Goal: Complete application form

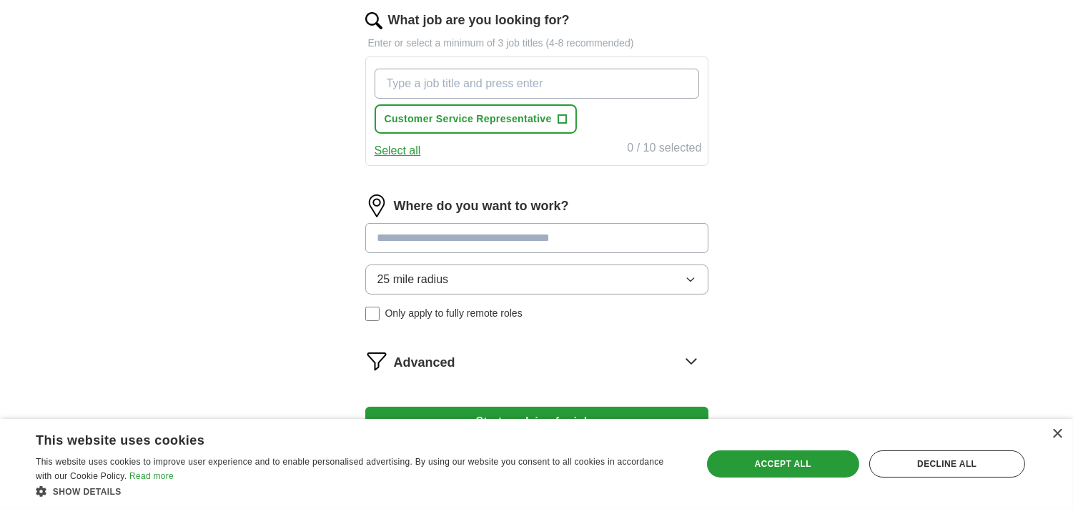
scroll to position [443, 0]
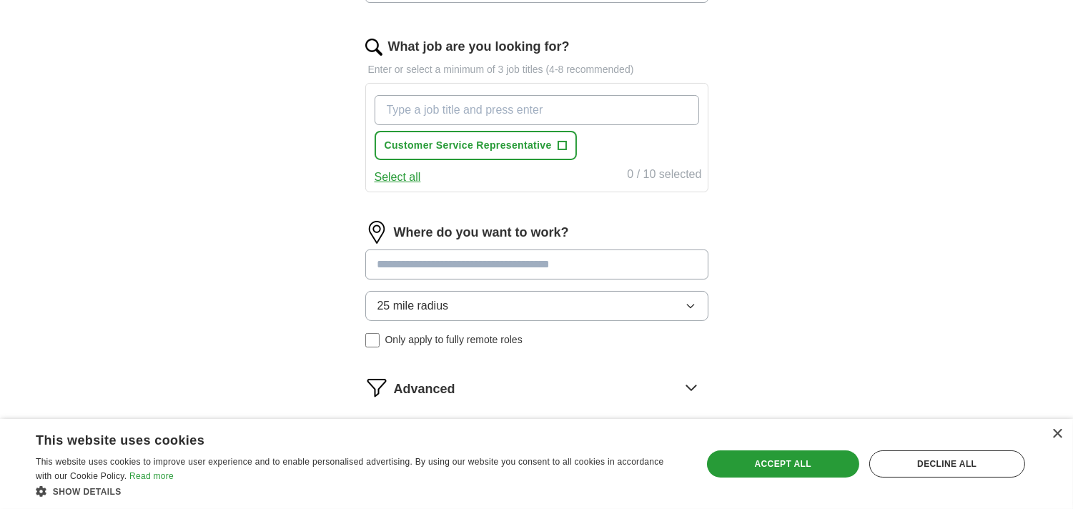
click at [442, 127] on div "Customer Service Representative +" at bounding box center [537, 127] width 330 height 77
click at [447, 144] on span "Customer Service Representative" at bounding box center [468, 145] width 167 height 15
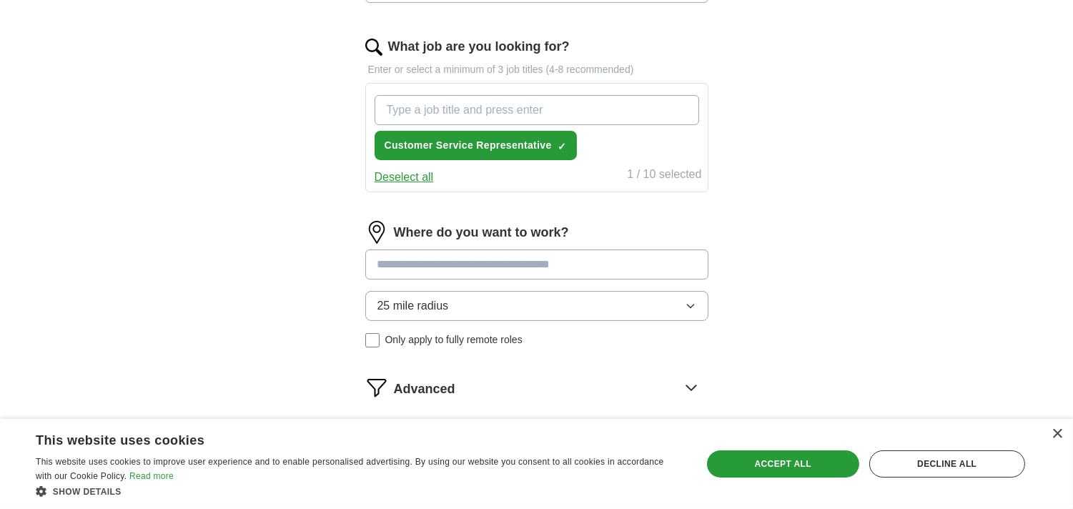
click at [468, 311] on button "25 mile radius" at bounding box center [536, 306] width 343 height 30
click at [466, 312] on button "25 mile radius" at bounding box center [536, 306] width 343 height 30
click at [383, 342] on label "Only apply to fully remote roles" at bounding box center [536, 340] width 343 height 15
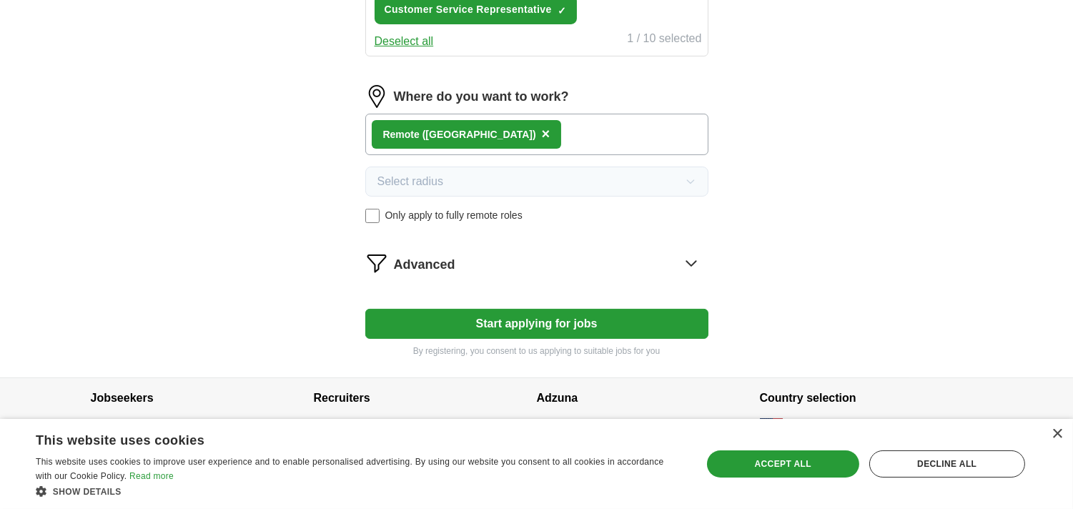
scroll to position [591, 0]
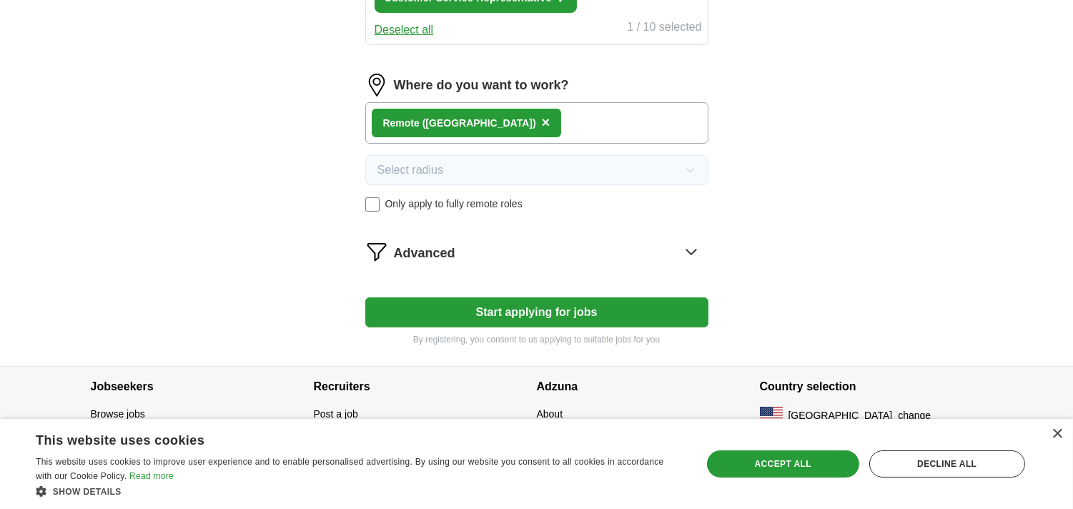
click at [699, 260] on icon at bounding box center [691, 251] width 23 height 23
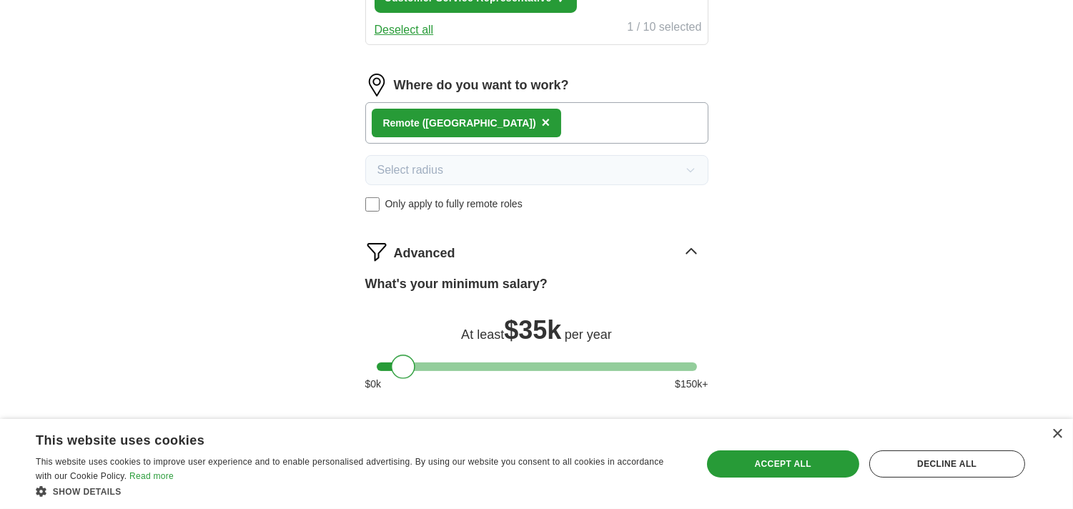
drag, startPoint x: 390, startPoint y: 367, endPoint x: 406, endPoint y: 373, distance: 16.3
click at [406, 373] on div at bounding box center [403, 367] width 24 height 24
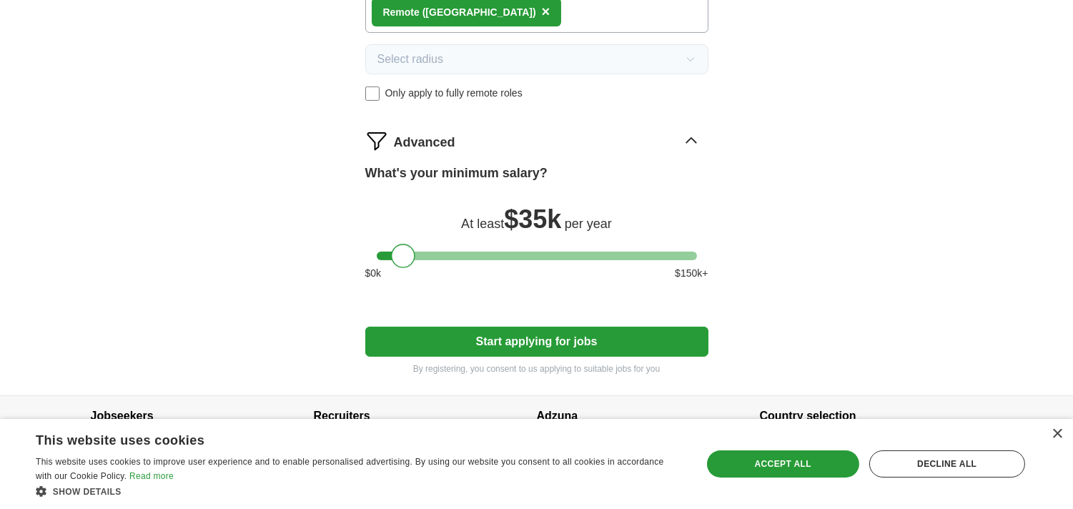
scroll to position [704, 0]
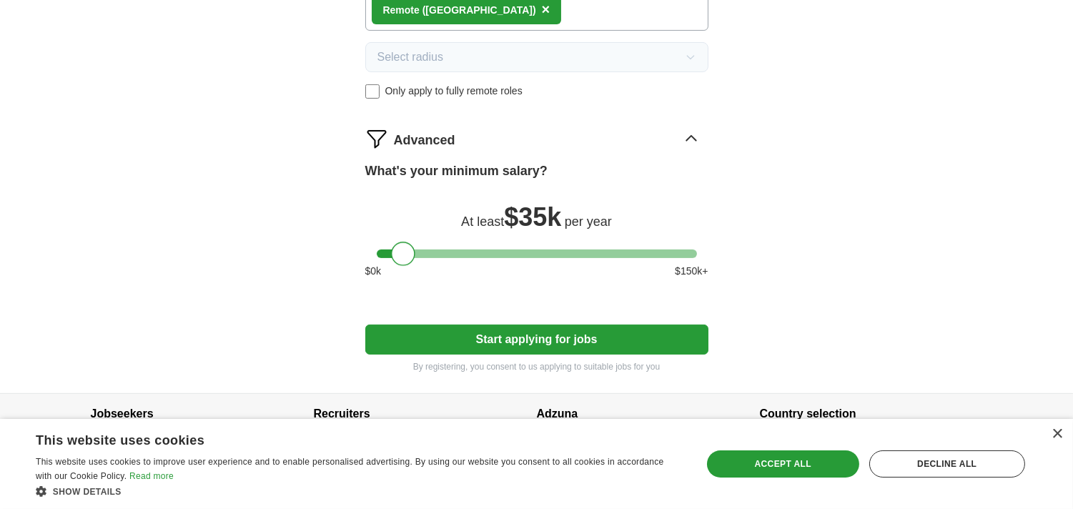
click at [592, 343] on button "Start applying for jobs" at bounding box center [536, 340] width 343 height 30
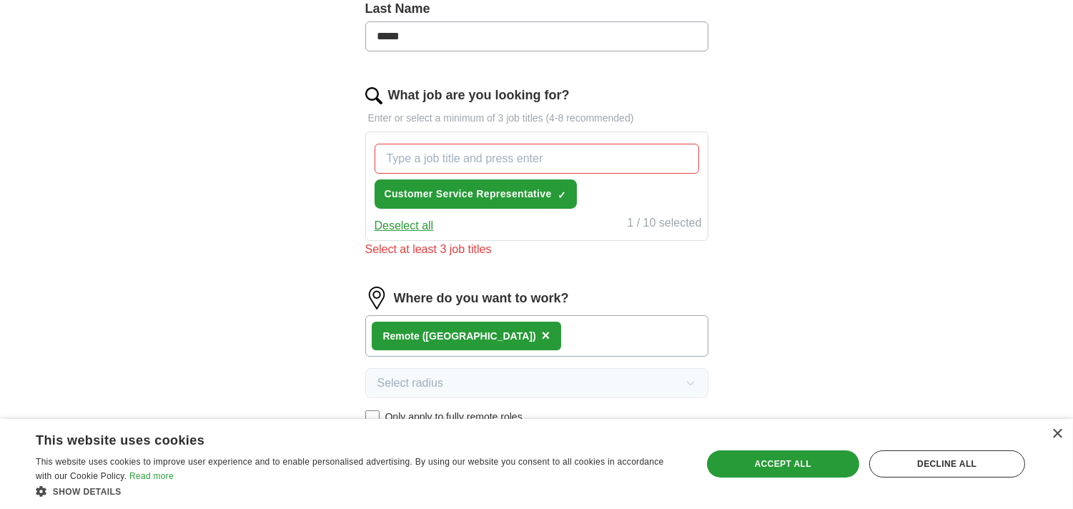
scroll to position [392, 0]
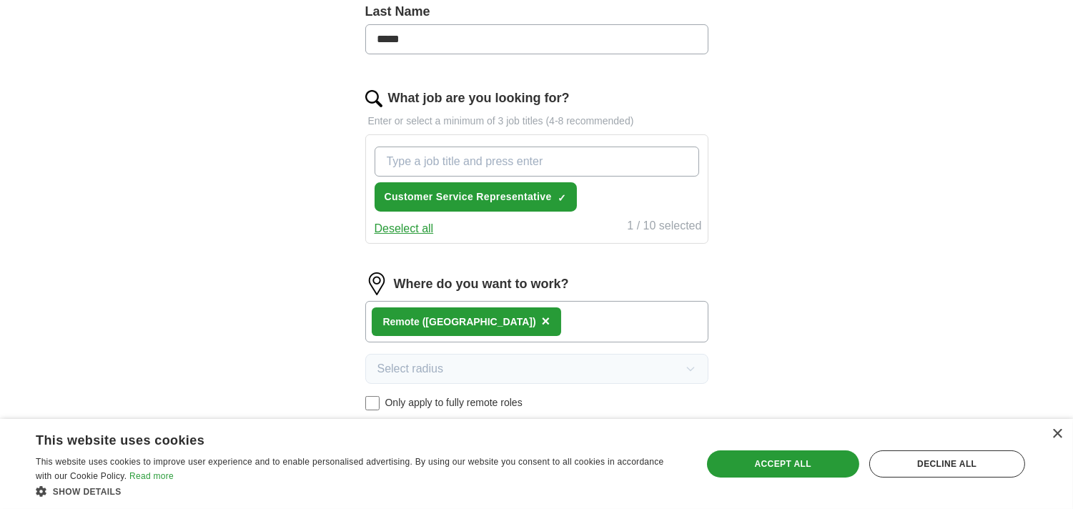
click at [465, 164] on input "What job are you looking for?" at bounding box center [537, 162] width 325 height 30
type input "customer"
click at [0, 0] on span "×" at bounding box center [0, 0] width 0 height 0
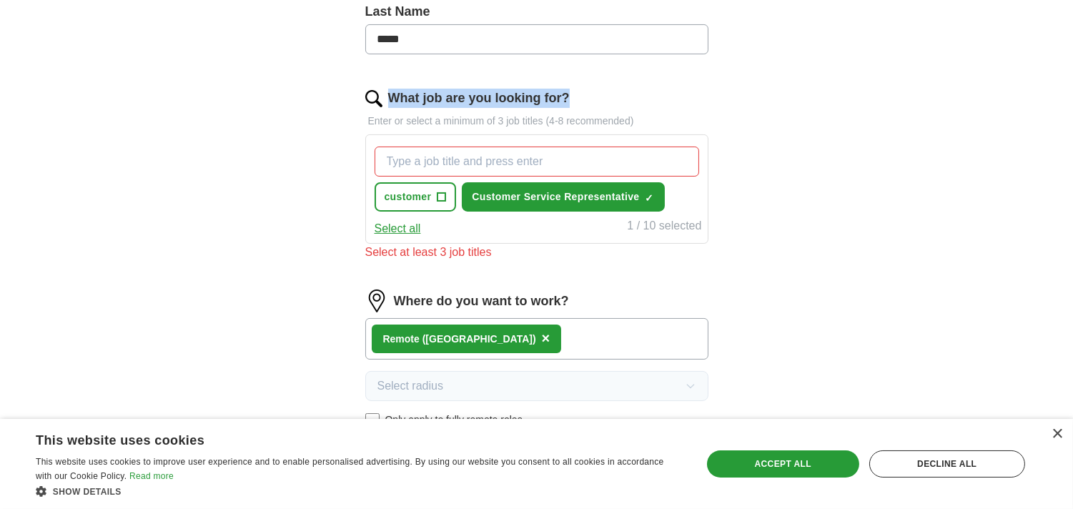
drag, startPoint x: 570, startPoint y: 96, endPoint x: 386, endPoint y: 97, distance: 183.8
click at [386, 97] on div "What job are you looking for?" at bounding box center [536, 98] width 343 height 19
copy label "What job are you looking for?"
click at [484, 162] on input "What job are you looking for?" at bounding box center [537, 162] width 325 height 30
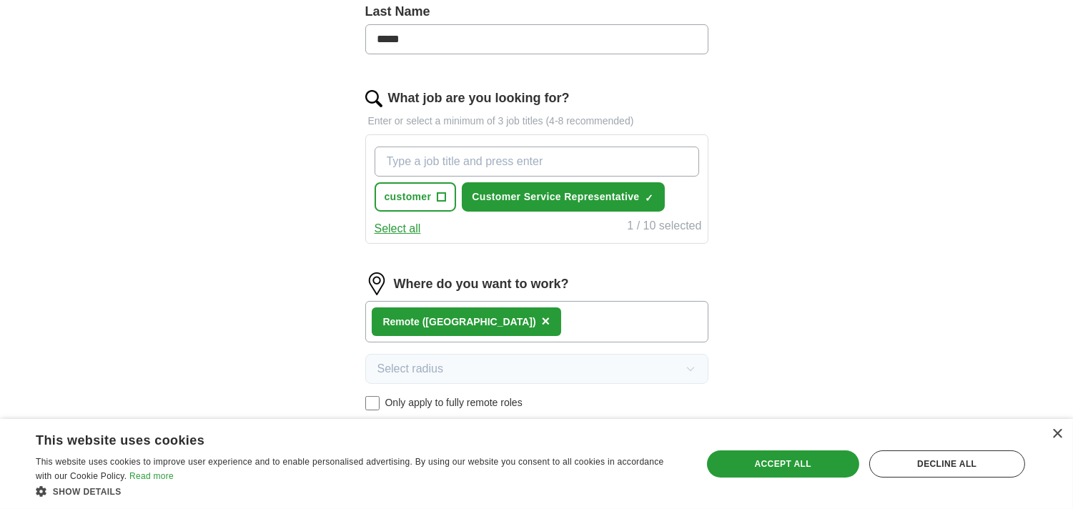
paste input "r client support"
click at [392, 161] on input "r client support" at bounding box center [537, 162] width 325 height 30
type input "client support"
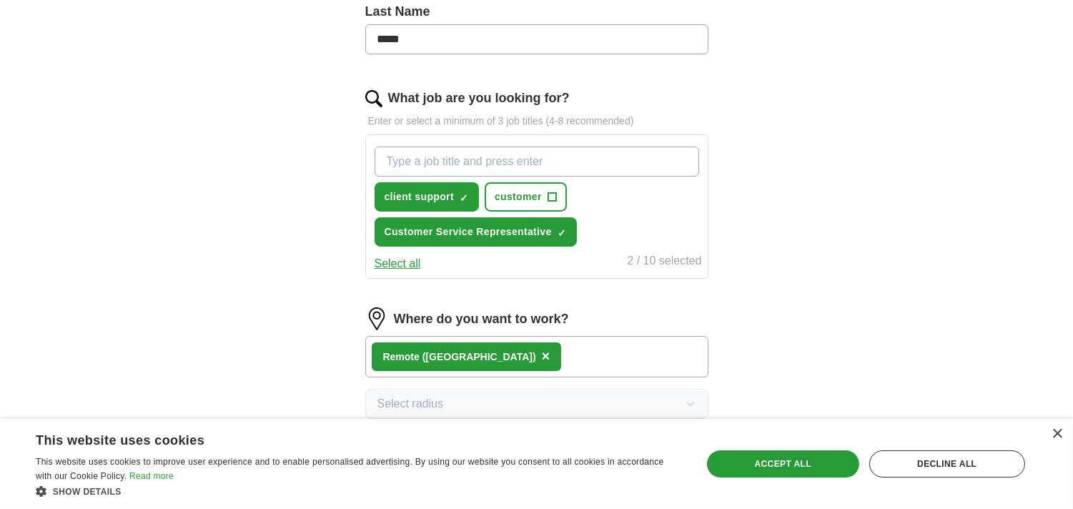
click at [439, 169] on input "What job are you looking for?" at bounding box center [537, 162] width 325 height 30
paste input "customer service"
type input "customer service"
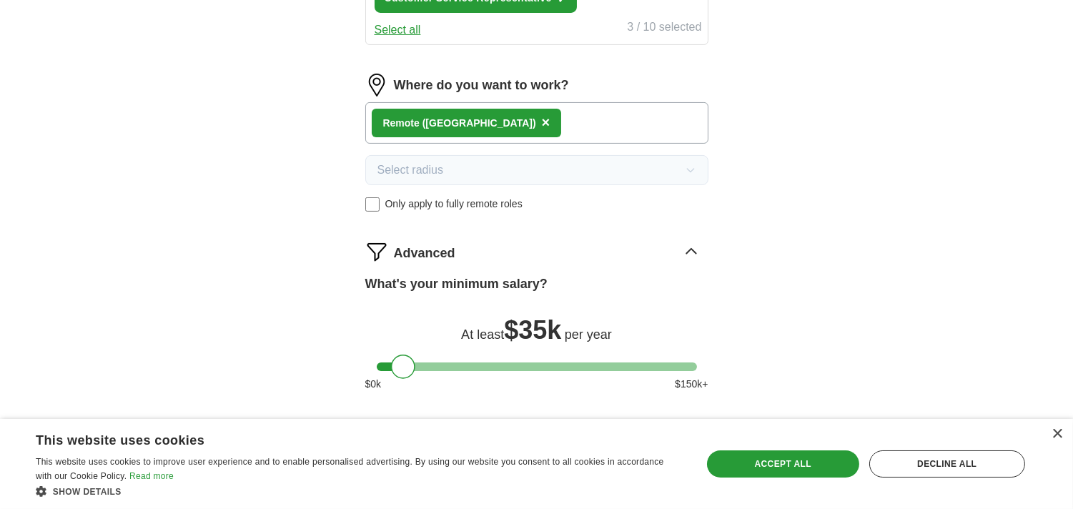
scroll to position [765, 0]
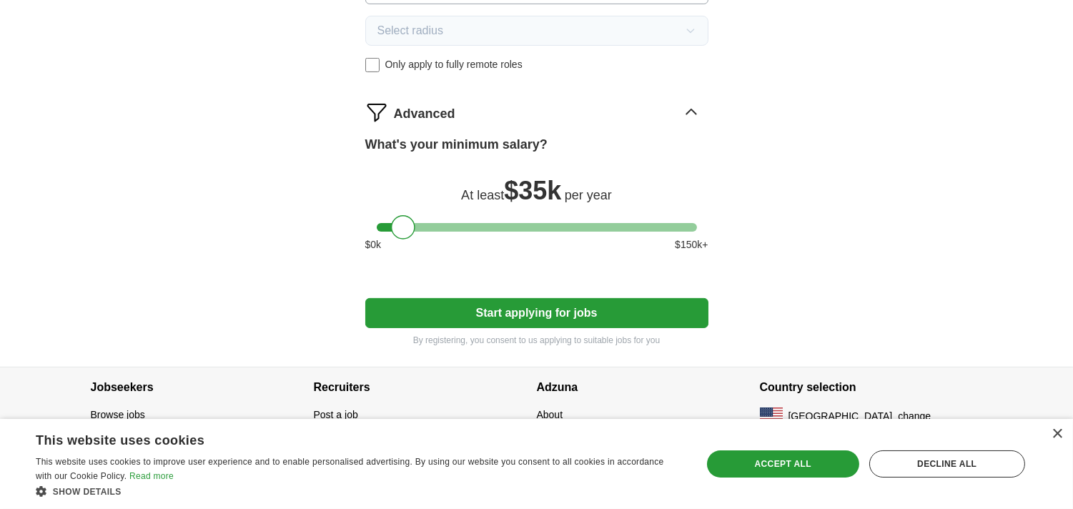
click at [671, 308] on button "Start applying for jobs" at bounding box center [536, 313] width 343 height 30
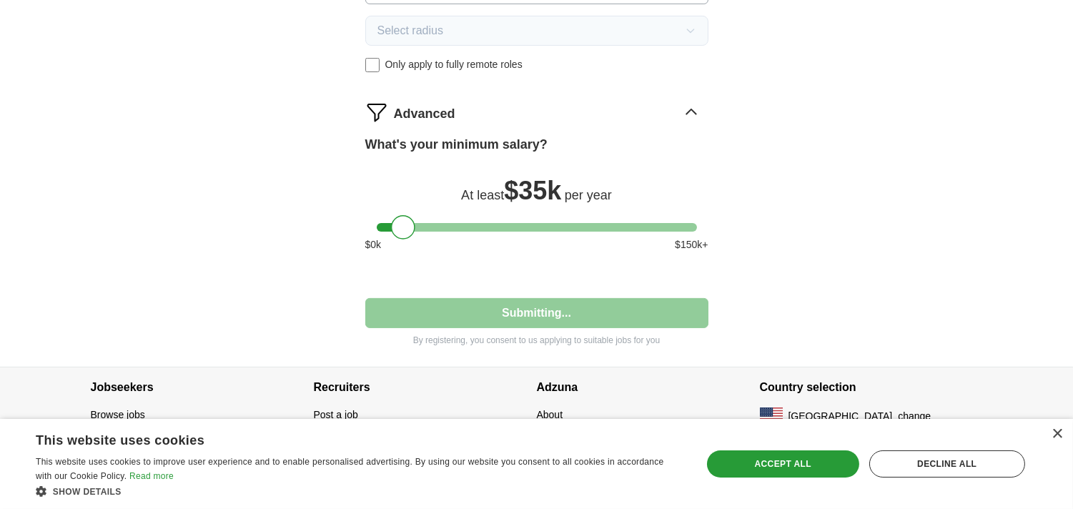
select select "**"
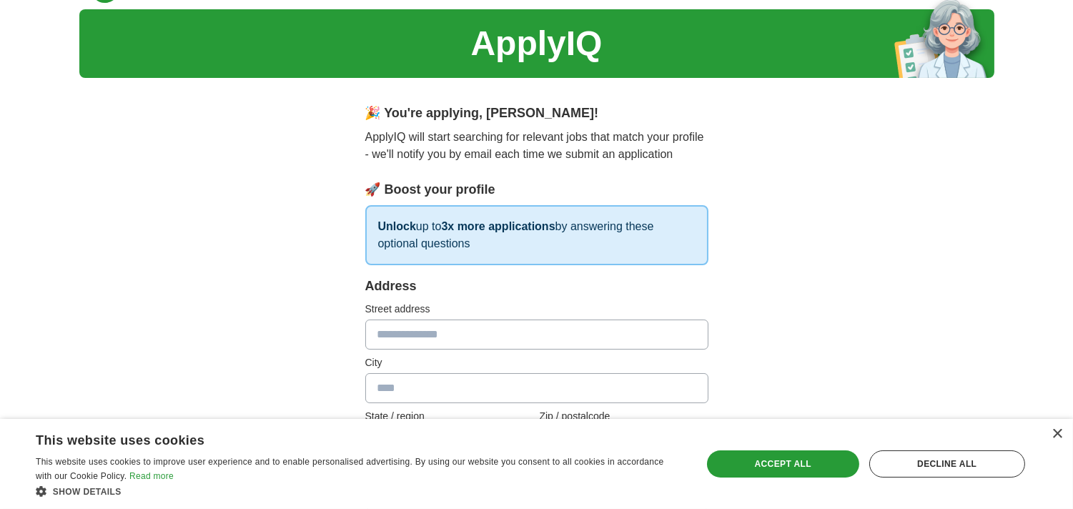
scroll to position [0, 0]
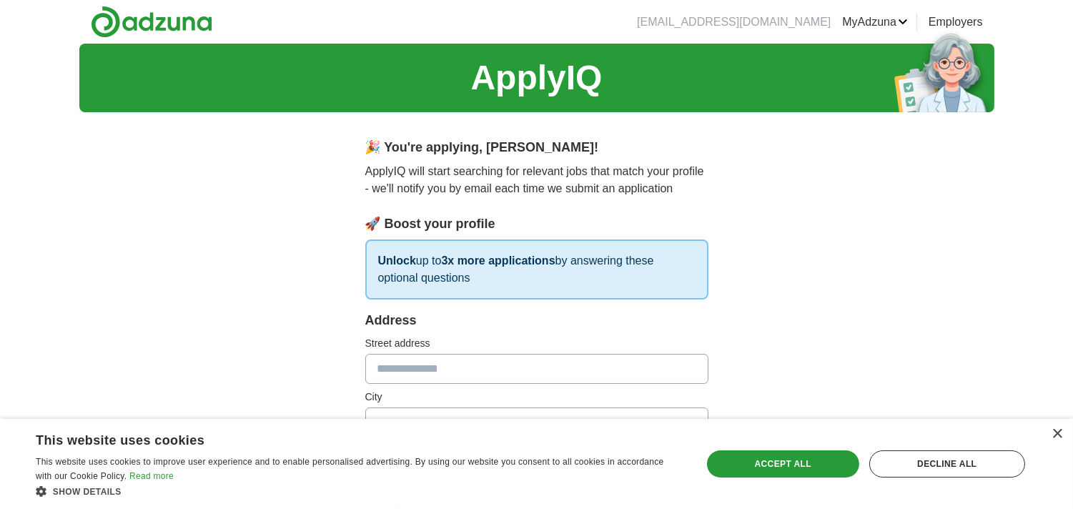
click at [533, 356] on input "text" at bounding box center [536, 369] width 343 height 30
type input "**********"
type input "********"
type input "**"
type input "*****"
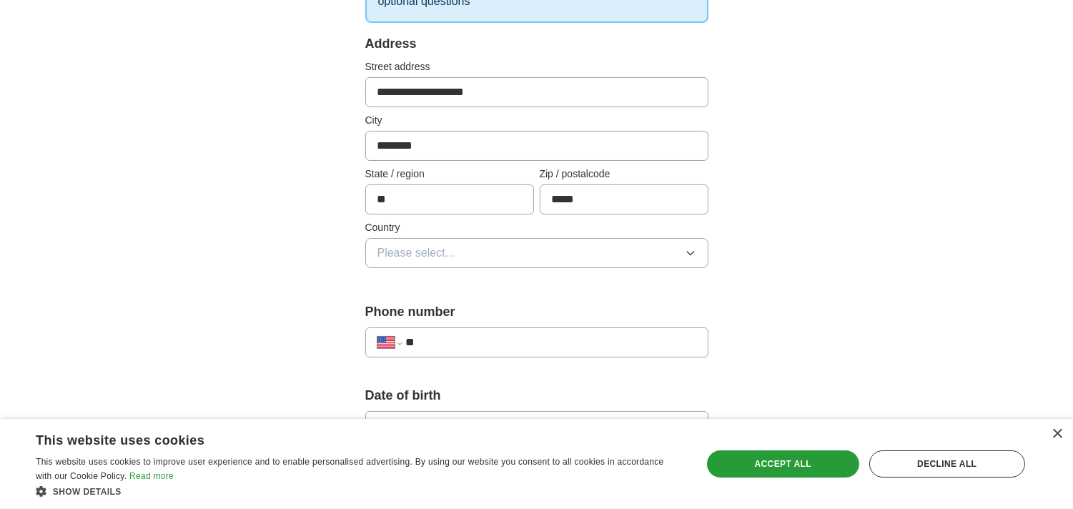
scroll to position [292, 0]
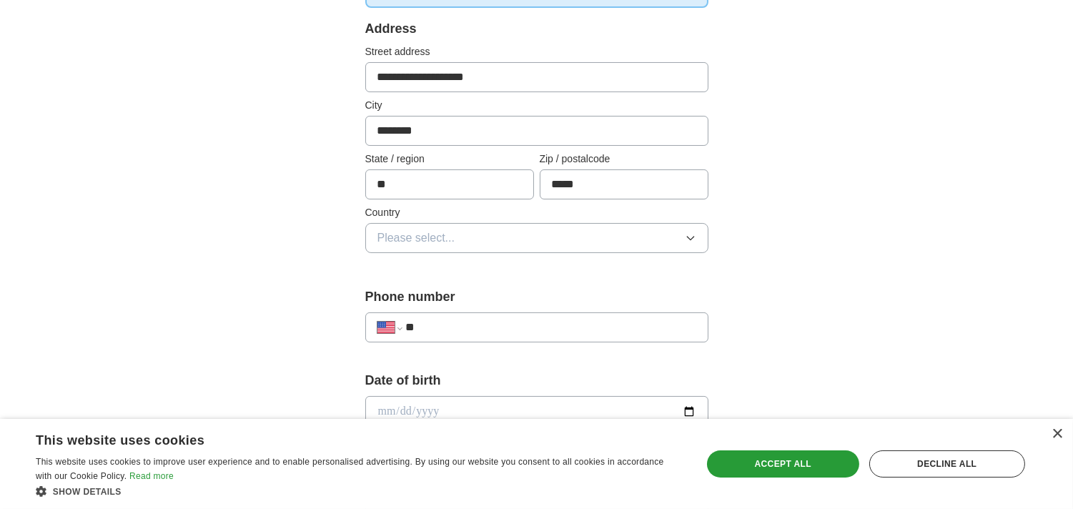
click at [646, 238] on button "Please select..." at bounding box center [536, 238] width 343 height 30
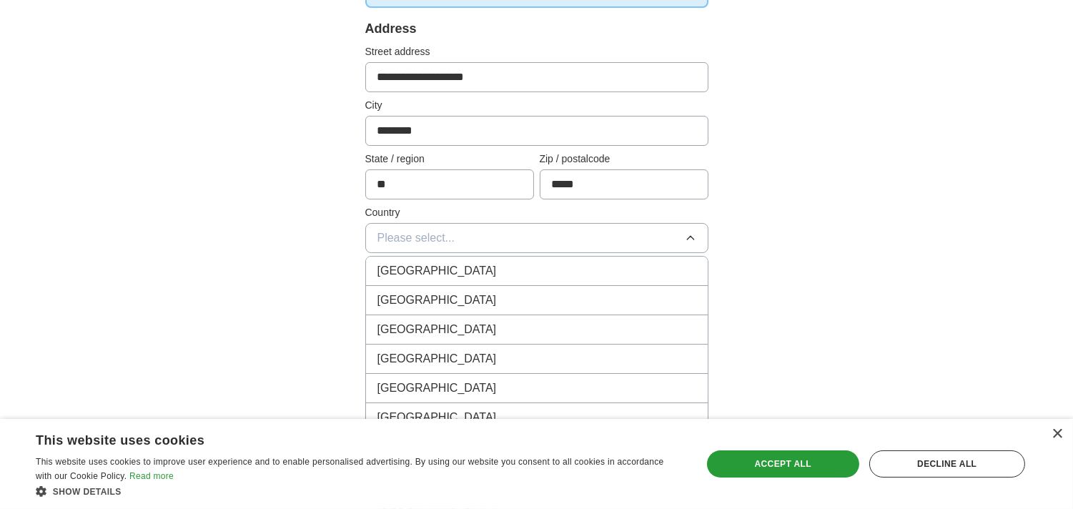
click at [540, 292] on div "[GEOGRAPHIC_DATA]" at bounding box center [537, 300] width 319 height 17
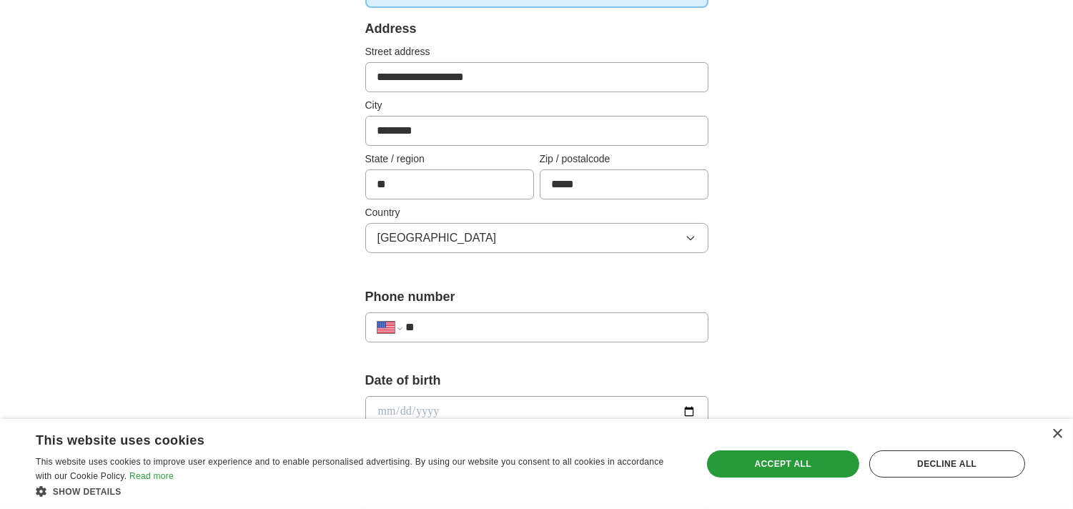
click at [633, 315] on div "**********" at bounding box center [536, 328] width 343 height 30
click at [585, 335] on div "**********" at bounding box center [536, 328] width 343 height 30
click at [561, 327] on input "**" at bounding box center [551, 327] width 290 height 17
click at [435, 319] on input "**" at bounding box center [551, 327] width 290 height 17
paste input "**********"
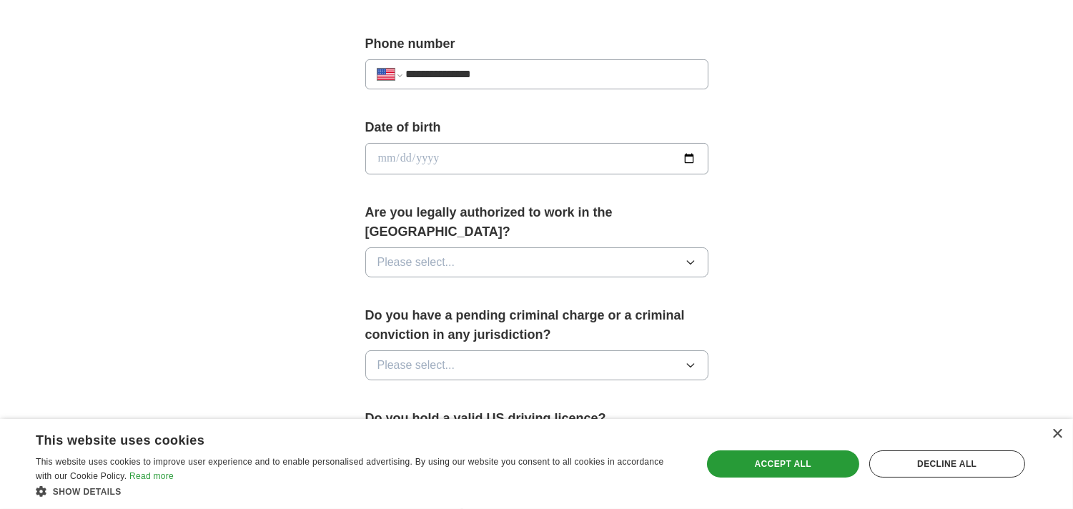
scroll to position [552, 0]
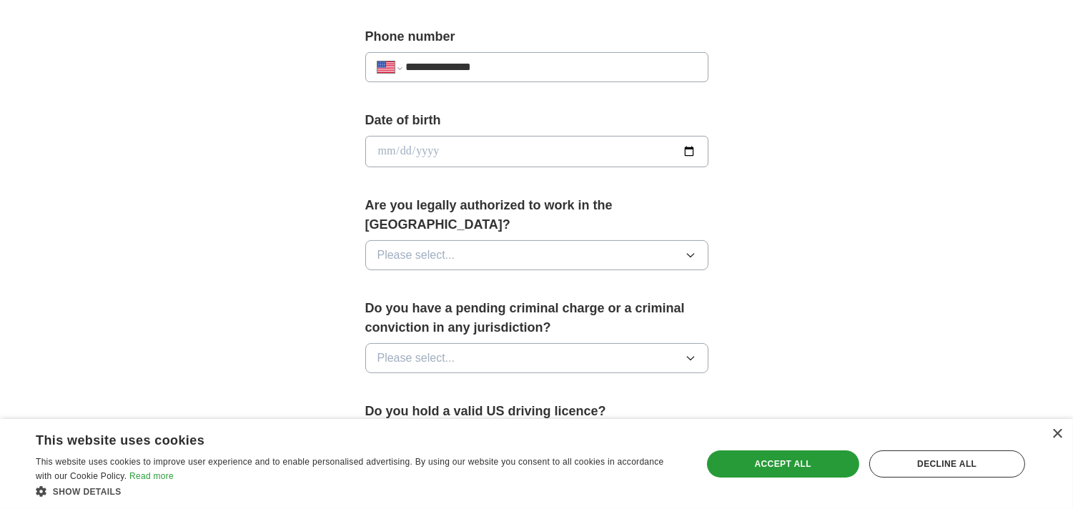
type input "**********"
click at [694, 153] on input "date" at bounding box center [536, 151] width 343 height 31
click at [382, 150] on input "date" at bounding box center [536, 151] width 343 height 31
click at [451, 157] on input "date" at bounding box center [536, 151] width 343 height 31
click at [448, 147] on input "date" at bounding box center [536, 151] width 343 height 31
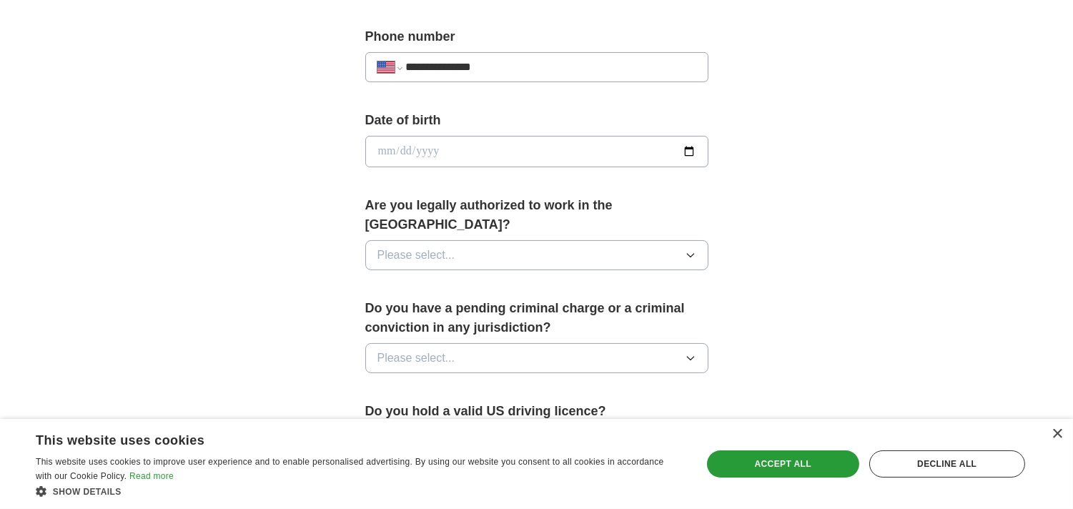
click at [448, 147] on input "date" at bounding box center [536, 151] width 343 height 31
click at [439, 149] on input "date" at bounding box center [536, 151] width 343 height 31
click at [304, 318] on div "**********" at bounding box center [536, 143] width 915 height 1302
click at [438, 152] on input "date" at bounding box center [536, 151] width 343 height 31
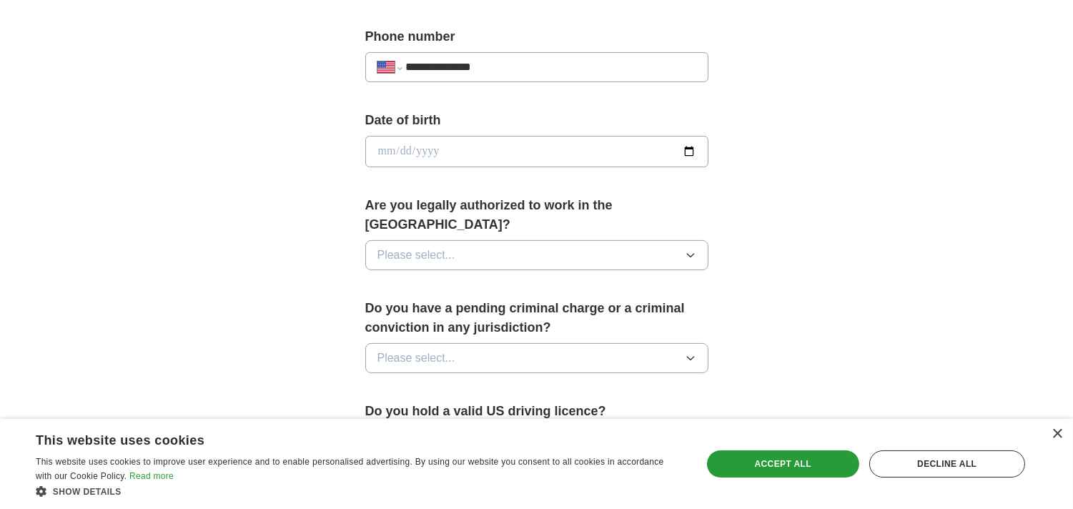
click at [408, 151] on input "date" at bounding box center [536, 151] width 343 height 31
click at [404, 151] on input "date" at bounding box center [536, 151] width 343 height 31
click at [380, 147] on input "date" at bounding box center [536, 151] width 343 height 31
type input "**********"
click at [516, 240] on button "Please select..." at bounding box center [536, 255] width 343 height 30
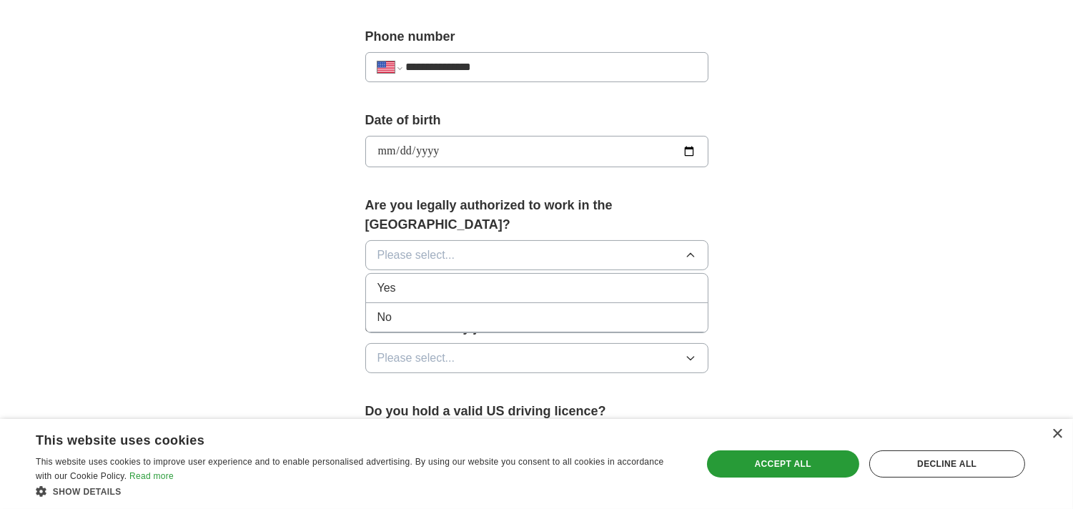
click at [480, 280] on div "Yes" at bounding box center [537, 288] width 319 height 17
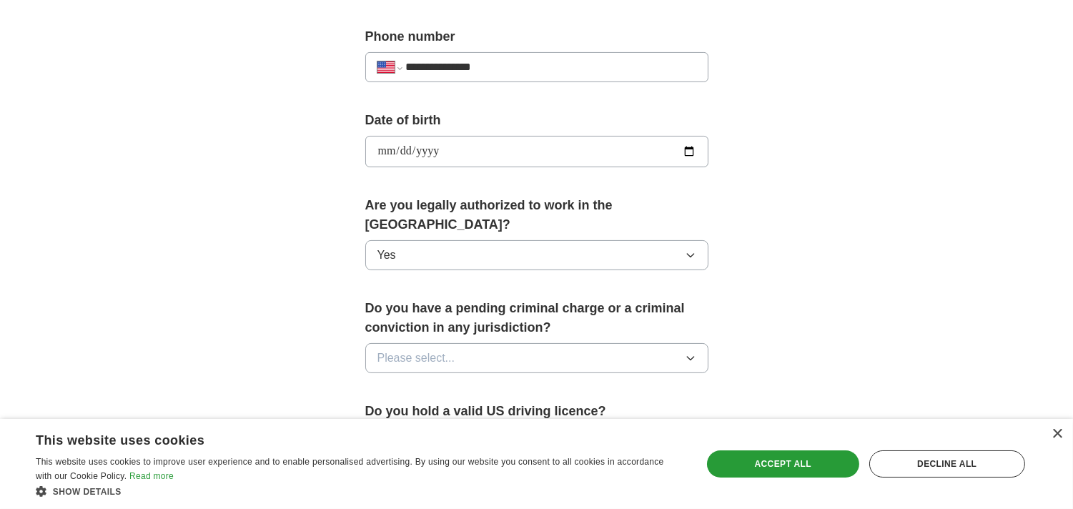
click at [511, 343] on button "Please select..." at bounding box center [536, 358] width 343 height 30
click at [483, 412] on div "No" at bounding box center [537, 420] width 319 height 17
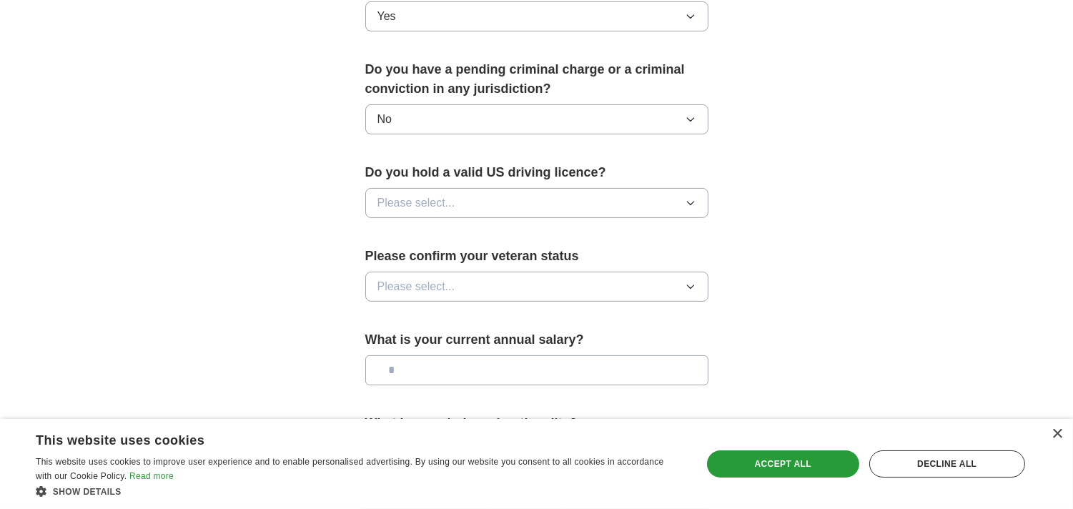
scroll to position [794, 0]
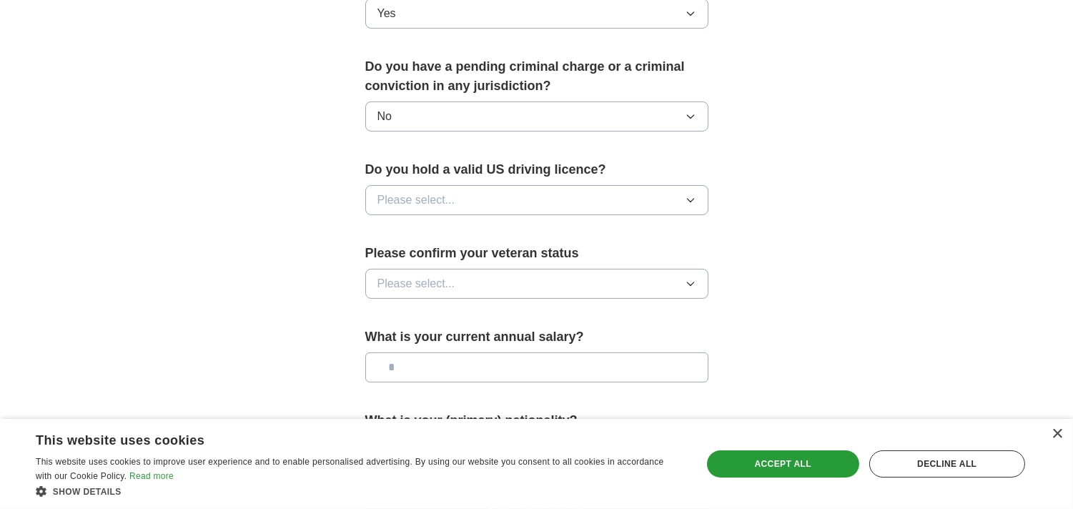
click at [493, 185] on button "Please select..." at bounding box center [536, 200] width 343 height 30
click at [480, 225] on div "Yes" at bounding box center [537, 233] width 319 height 17
click at [491, 269] on button "Please select..." at bounding box center [536, 284] width 343 height 30
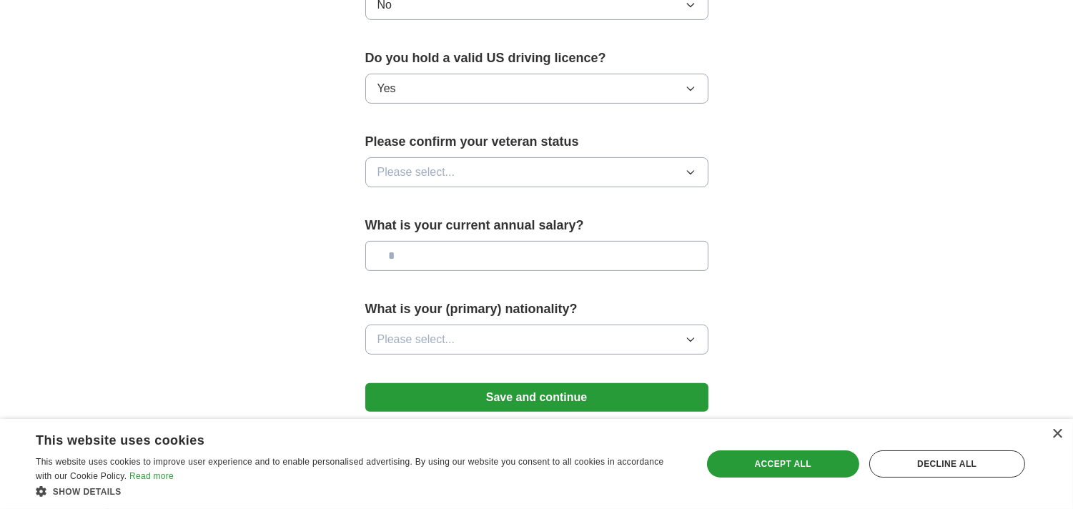
scroll to position [939, 0]
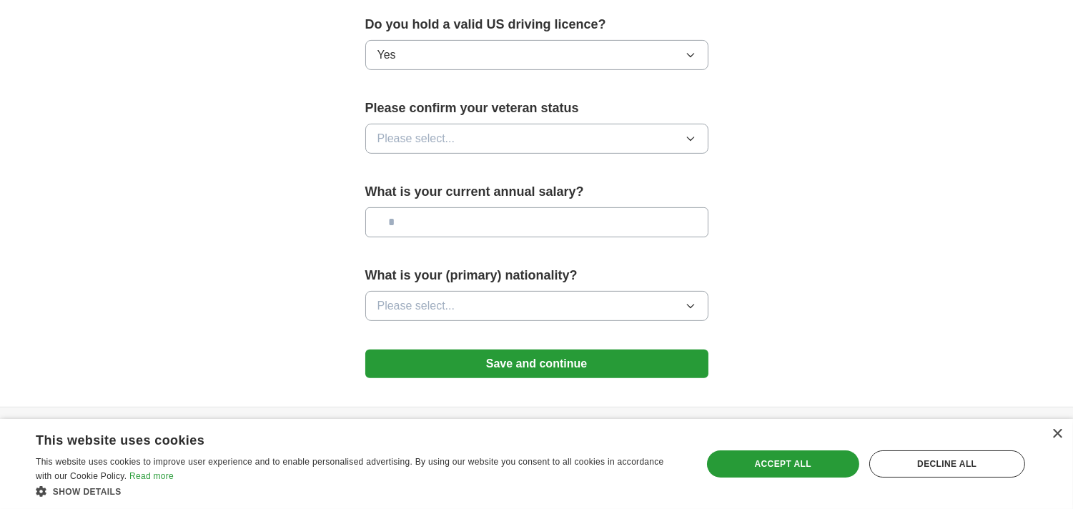
click at [482, 124] on button "Please select..." at bounding box center [536, 139] width 343 height 30
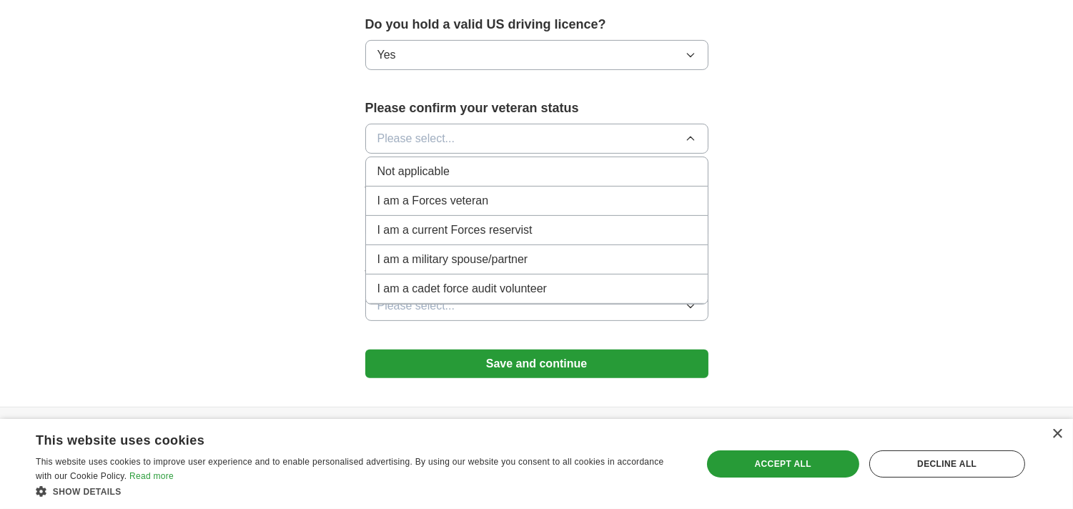
click at [463, 163] on div "Not applicable" at bounding box center [537, 171] width 319 height 17
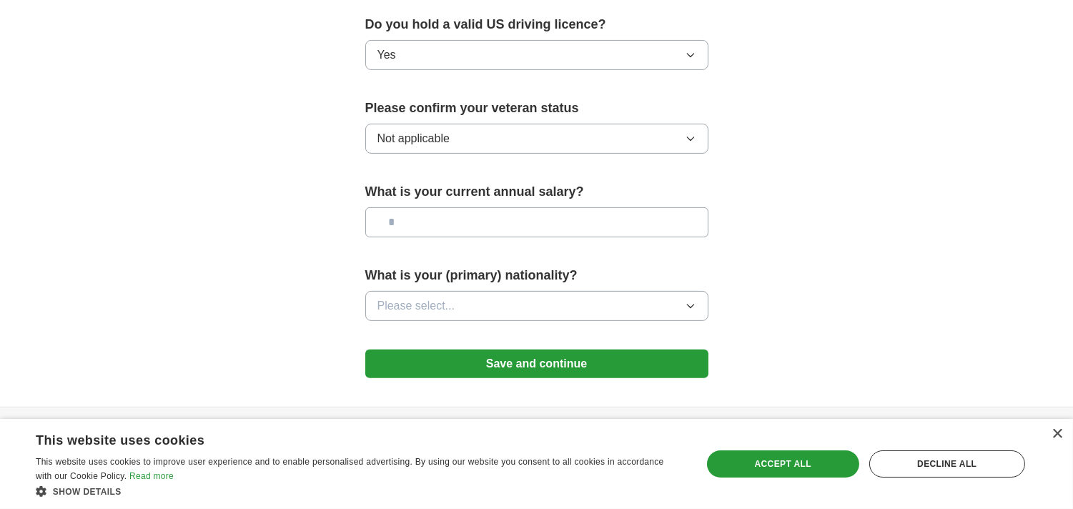
click at [463, 207] on input "text" at bounding box center [536, 222] width 343 height 30
click at [468, 207] on input "text" at bounding box center [536, 222] width 343 height 30
type input "*******"
click at [478, 291] on button "Please select..." at bounding box center [536, 306] width 343 height 30
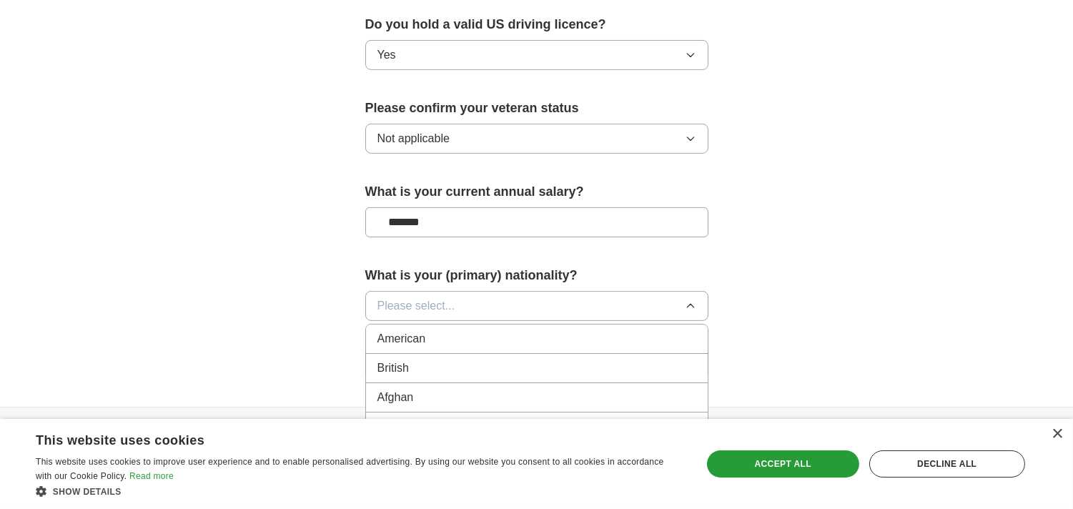
click at [451, 330] on div "American" at bounding box center [537, 338] width 319 height 17
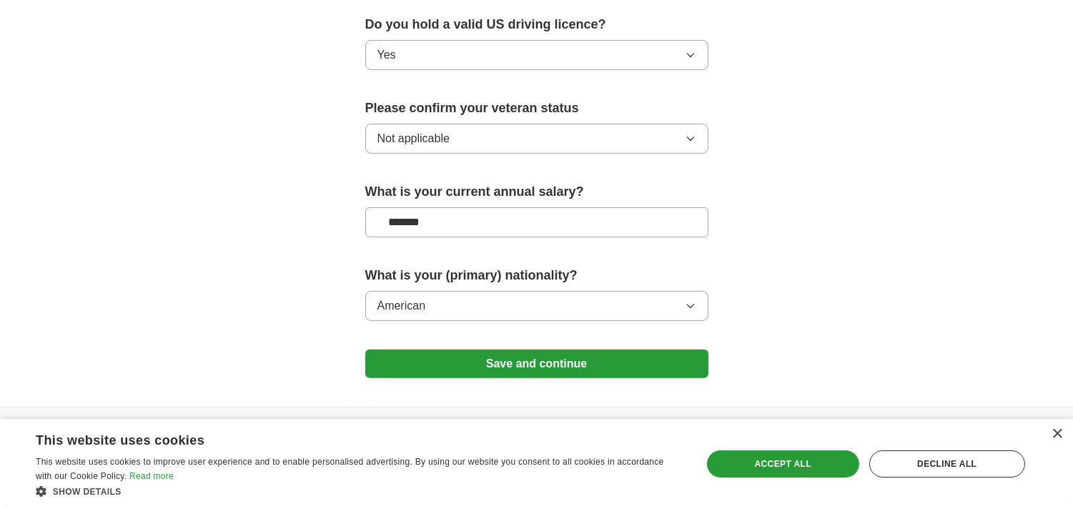
click at [518, 350] on button "Save and continue" at bounding box center [536, 364] width 343 height 29
